Goal: Task Accomplishment & Management: Manage account settings

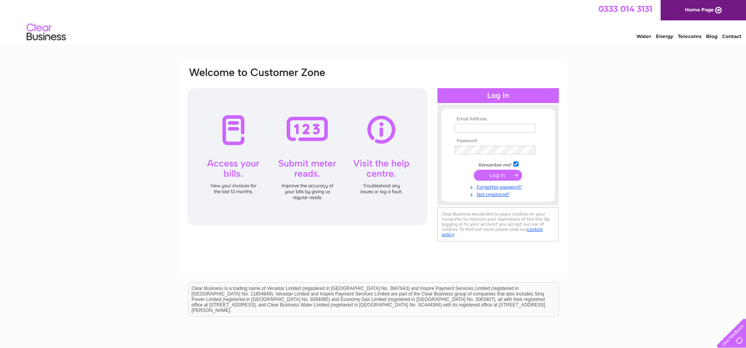
click at [522, 131] on input "text" at bounding box center [495, 128] width 81 height 9
type input "dcv@unicomemail.co.uk"
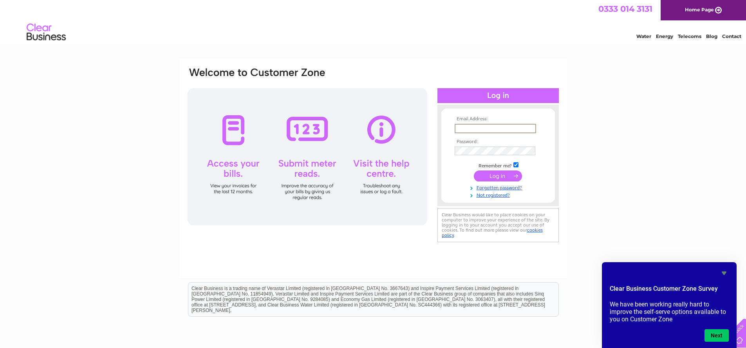
click at [480, 126] on input "text" at bounding box center [495, 128] width 81 height 9
type input "dcv@unicomemail.co.uk"
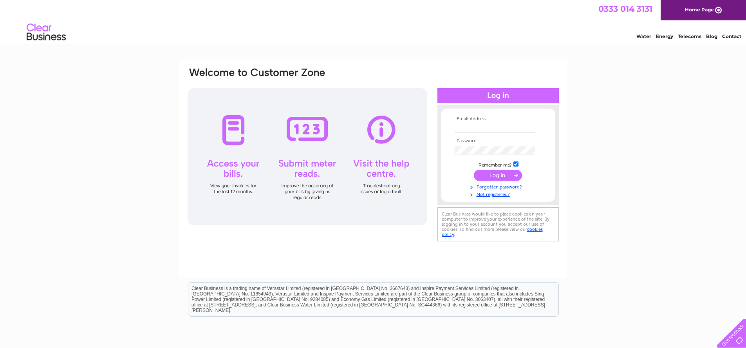
click at [486, 124] on input "text" at bounding box center [495, 128] width 81 height 9
type input "dcv@unicomemail.co.uk"
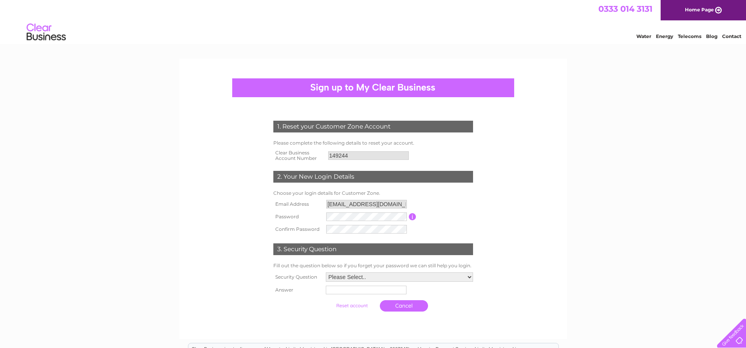
scroll to position [39, 0]
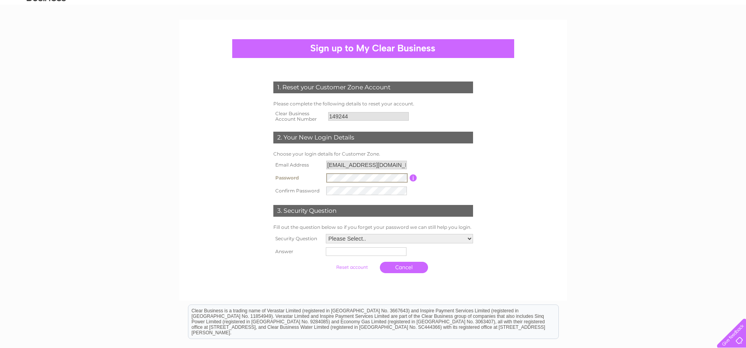
click at [411, 178] on input "button" at bounding box center [413, 177] width 7 height 7
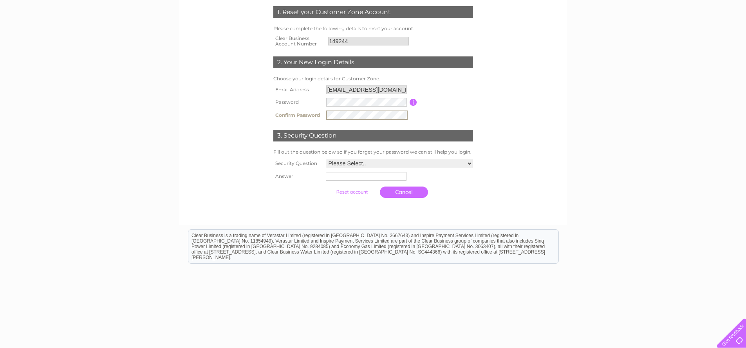
scroll to position [117, 0]
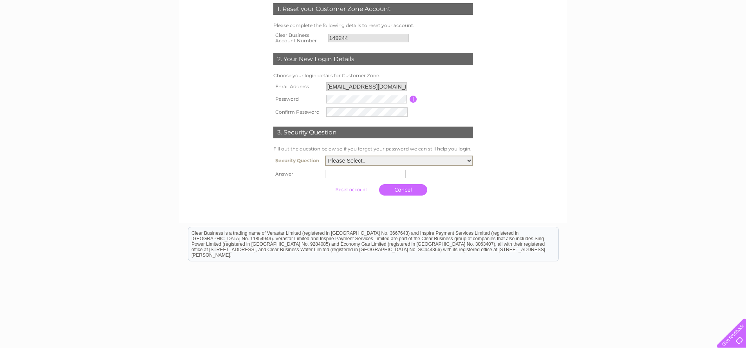
click at [444, 161] on select "Please Select.. In what town or city was your first job? In what town or city d…" at bounding box center [399, 160] width 148 height 10
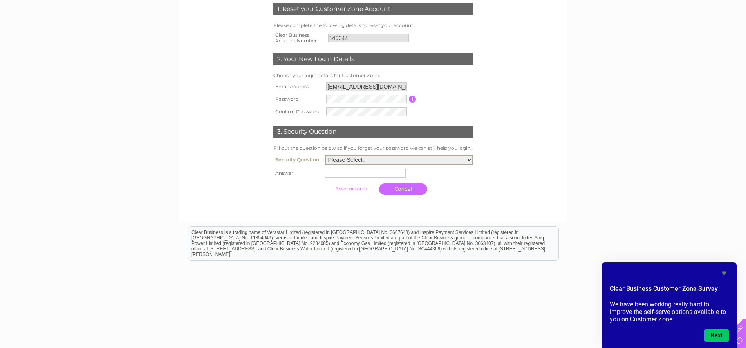
select select "2"
click at [325, 155] on select "Please Select.. In what town or city was your first job? In what town or city d…" at bounding box center [399, 160] width 148 height 10
click at [343, 174] on input "text" at bounding box center [365, 173] width 81 height 9
type input "Taunton"
click at [370, 202] on div at bounding box center [373, 207] width 238 height 16
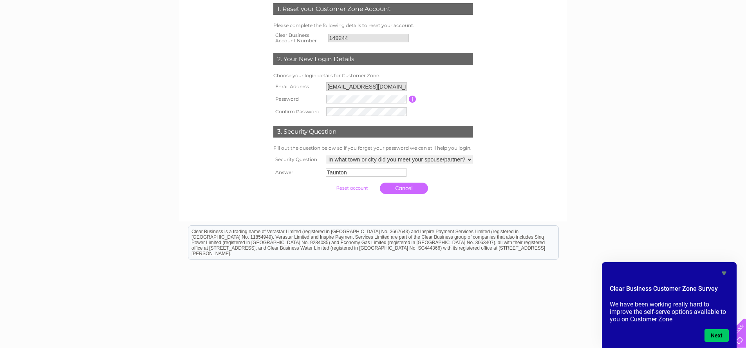
click at [501, 192] on form "1. Reset your Customer Zone Account Please complete the following details to re…" at bounding box center [373, 100] width 373 height 226
click at [343, 189] on input "submit" at bounding box center [352, 187] width 48 height 11
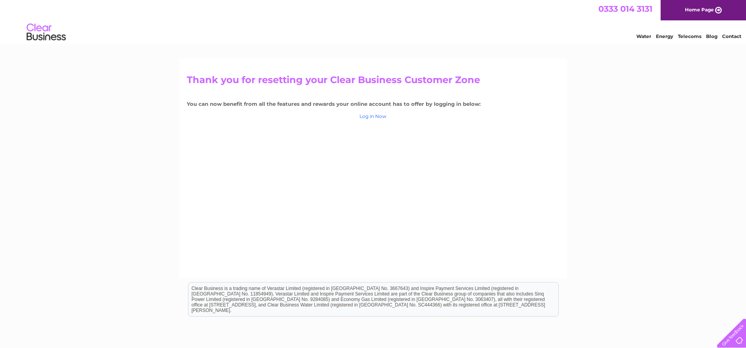
click at [373, 115] on link "Log in Now" at bounding box center [372, 116] width 27 height 6
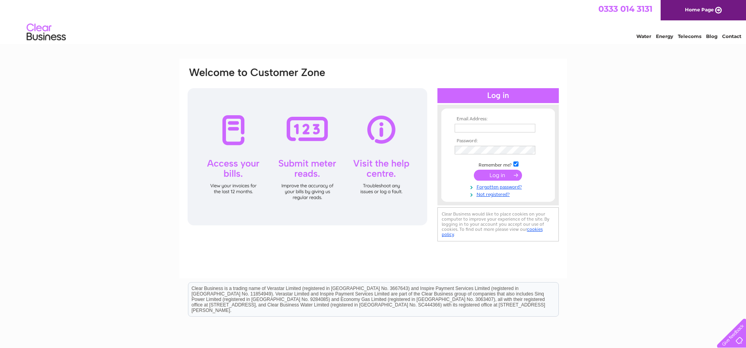
type input "[EMAIL_ADDRESS][DOMAIN_NAME]"
click at [493, 176] on input "submit" at bounding box center [498, 175] width 48 height 11
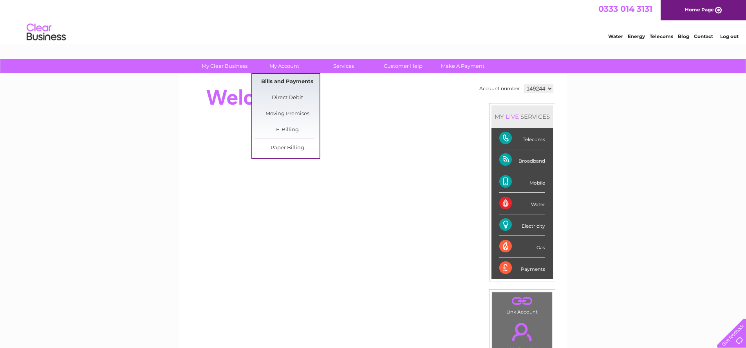
click at [294, 81] on link "Bills and Payments" at bounding box center [287, 82] width 65 height 16
